Goal: Answer question/provide support: Share knowledge or assist other users

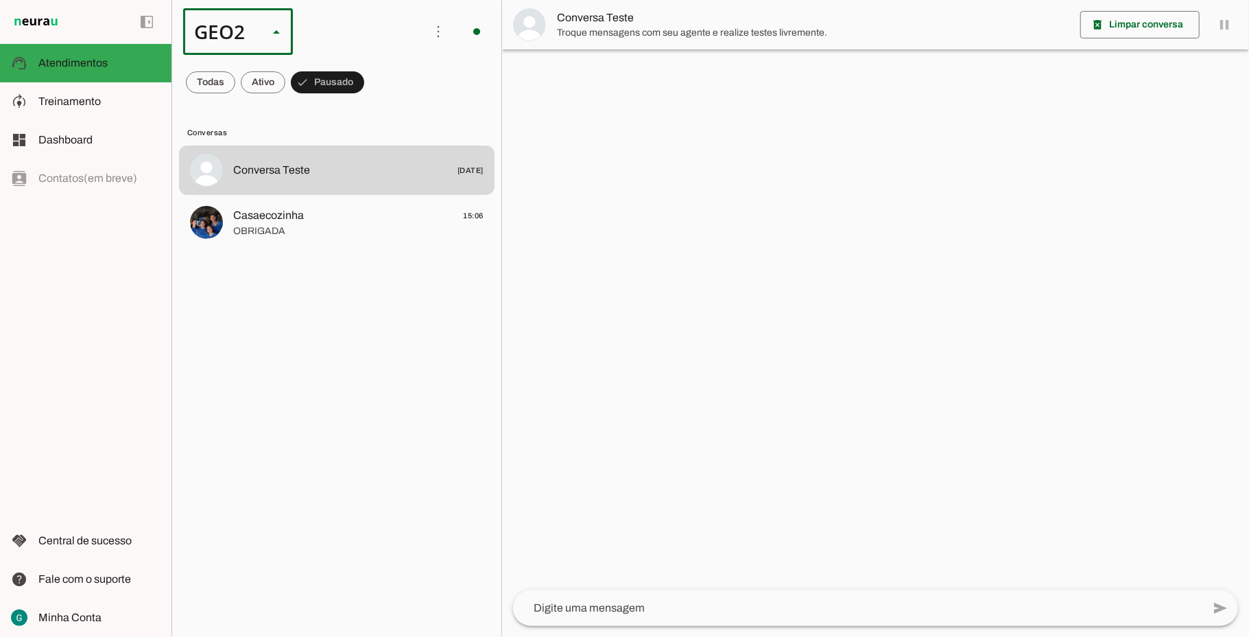
click at [0, 0] on slot "GEO1" at bounding box center [0, 0] width 0 height 0
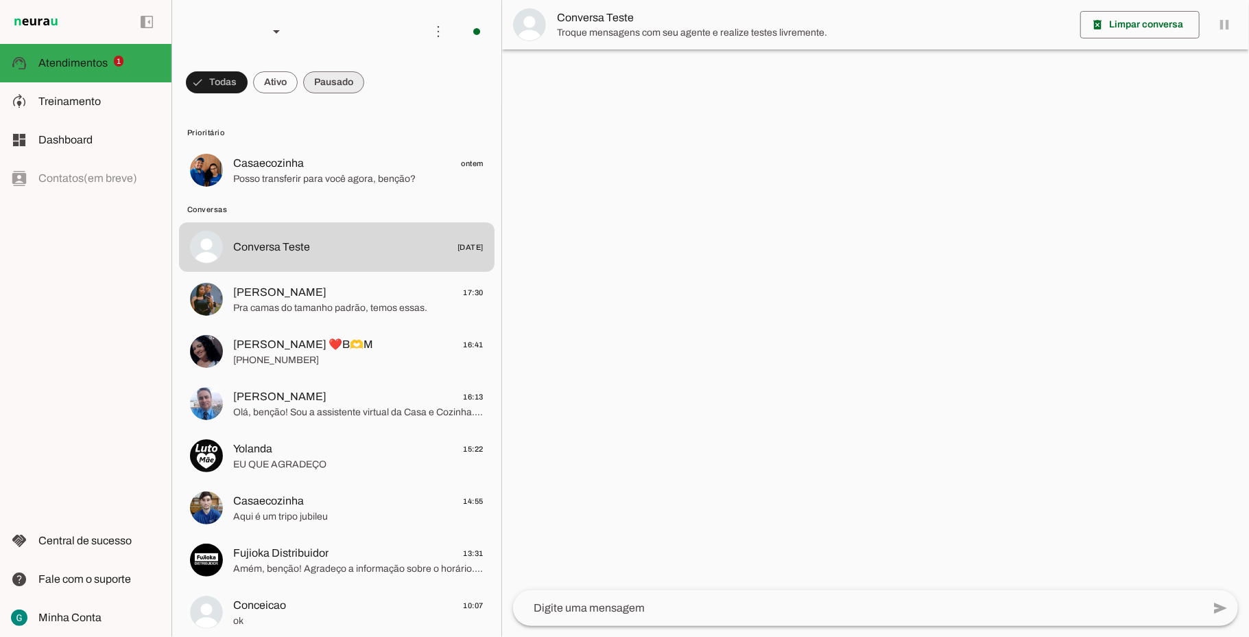
click at [248, 80] on span at bounding box center [217, 82] width 62 height 33
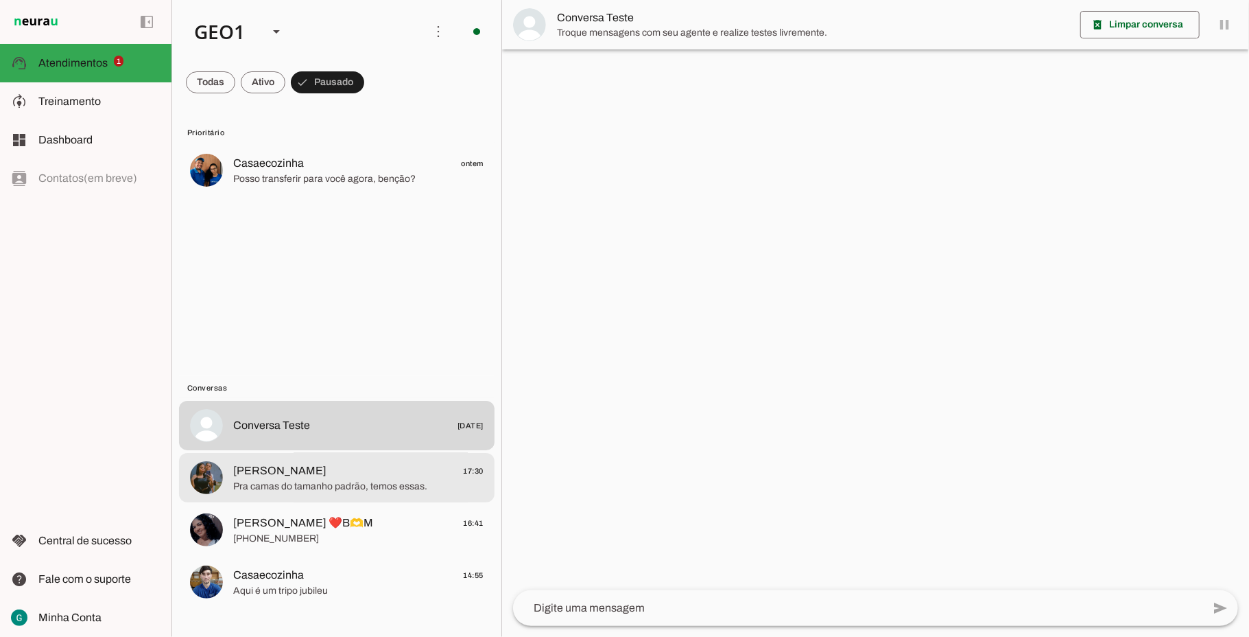
click at [311, 492] on span "Pra camas do tamanho padrão, temos essas." at bounding box center [358, 486] width 250 height 14
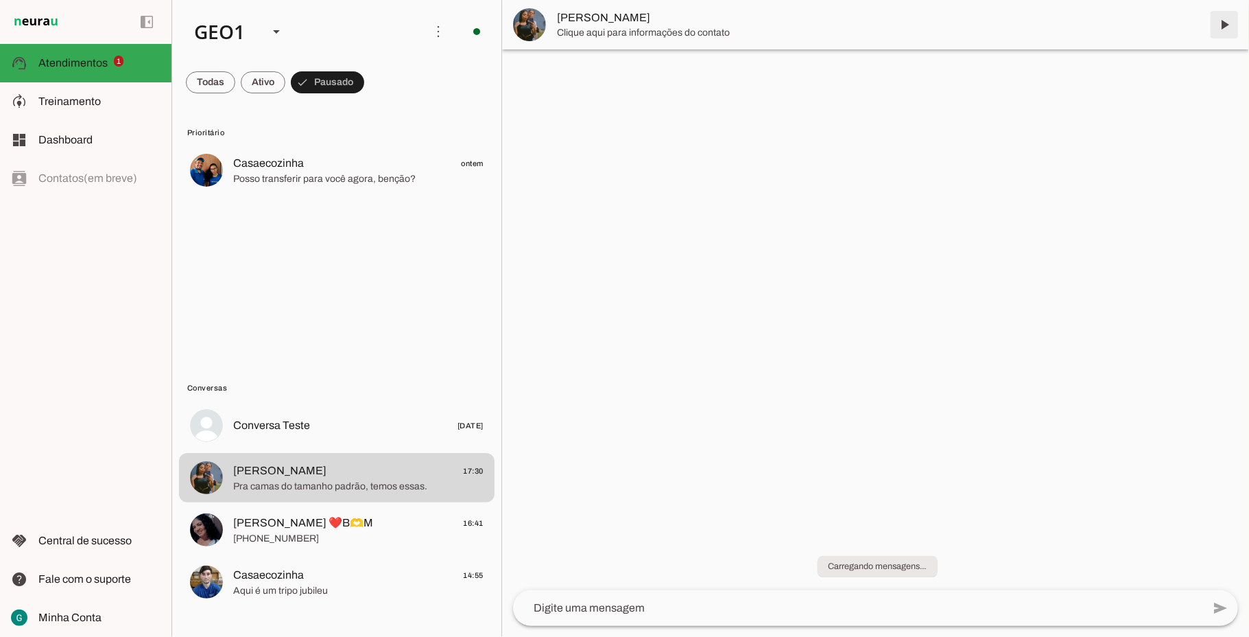
click at [1225, 23] on span at bounding box center [1224, 24] width 33 height 33
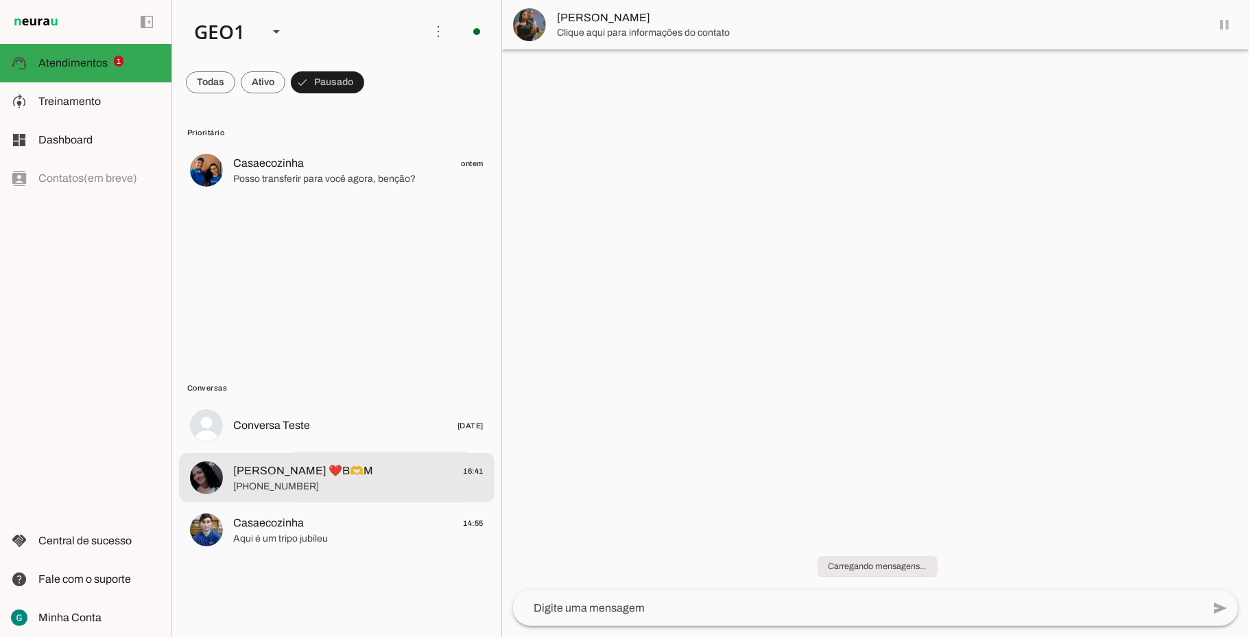
click at [318, 481] on span "[PHONE_NUMBER]" at bounding box center [358, 486] width 250 height 14
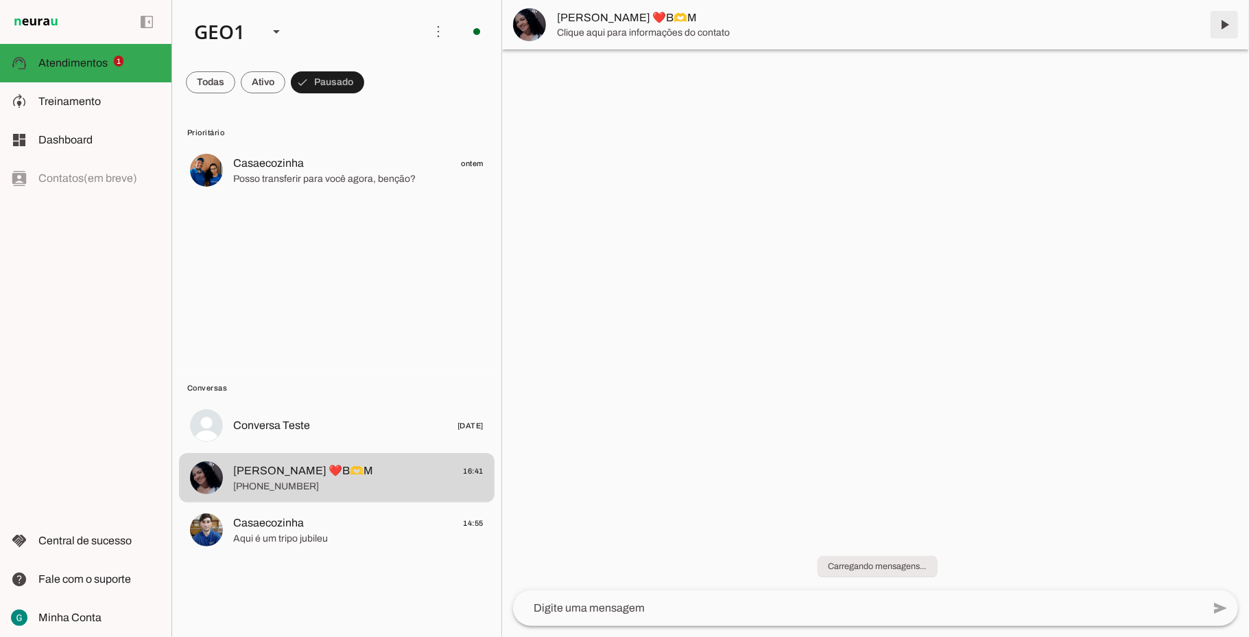
click at [1224, 25] on span at bounding box center [1224, 24] width 33 height 33
